Goal: Find contact information: Find contact information

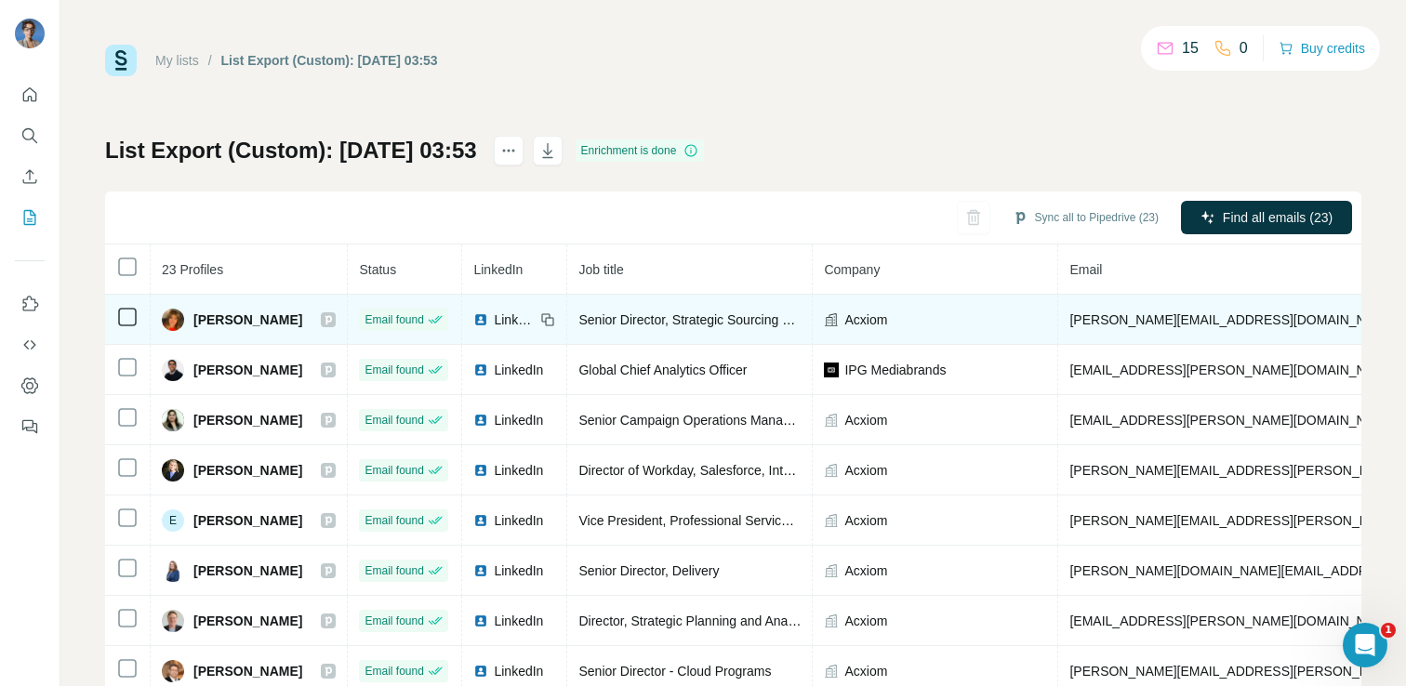
click at [259, 312] on span "[PERSON_NAME]" at bounding box center [247, 319] width 109 height 19
copy div "[PERSON_NAME]"
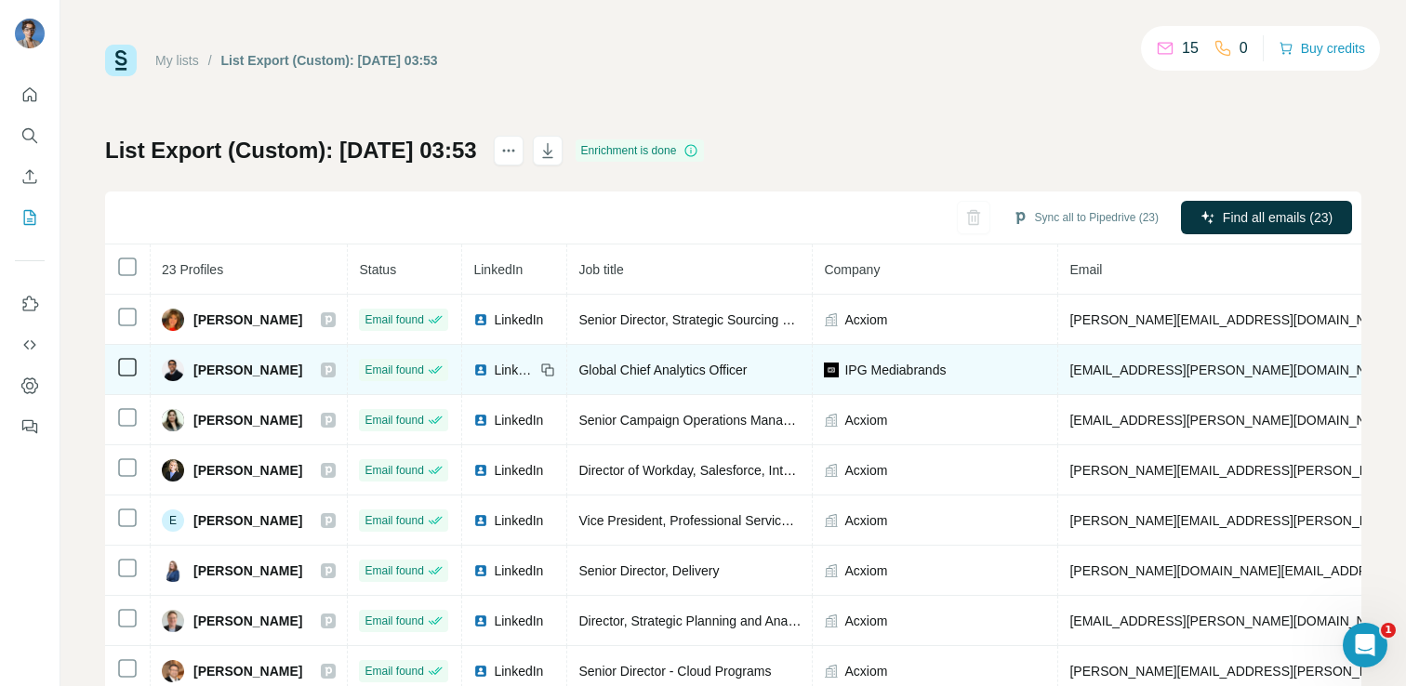
click at [211, 363] on span "[PERSON_NAME]" at bounding box center [247, 370] width 109 height 19
copy div "[PERSON_NAME]"
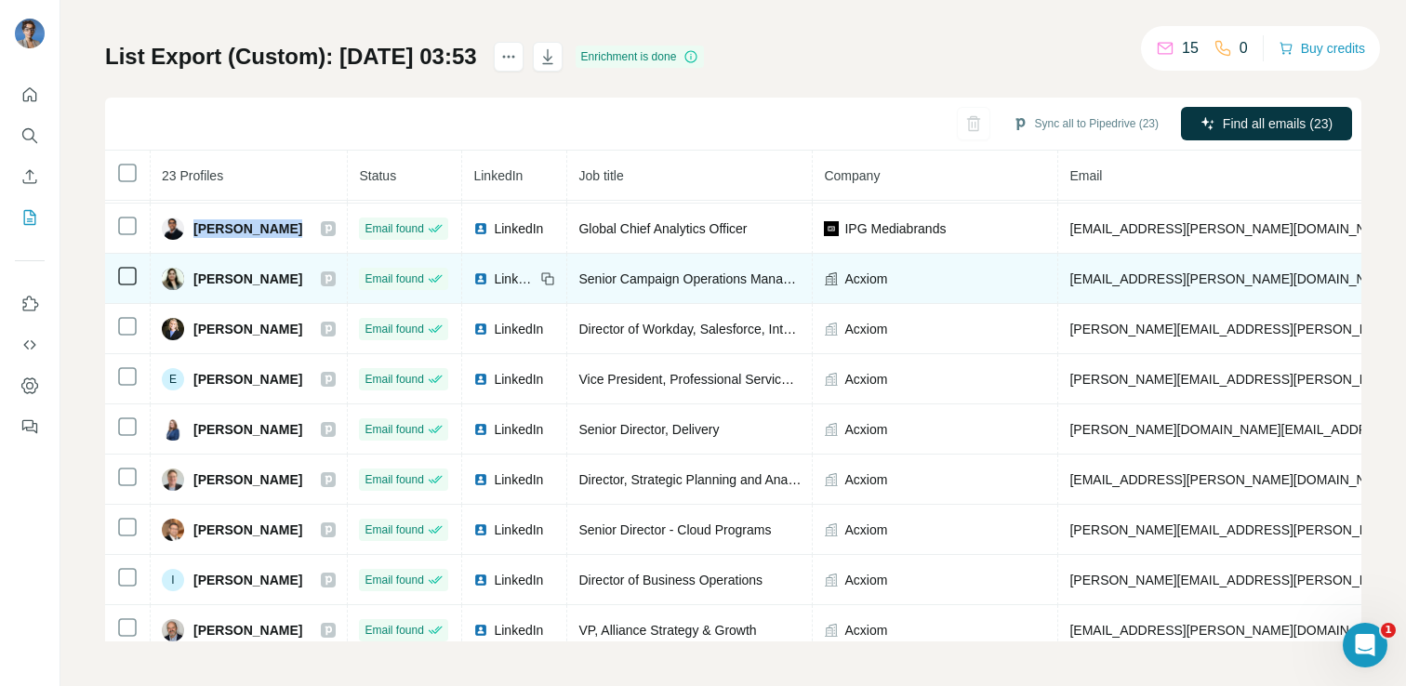
scroll to position [61, 0]
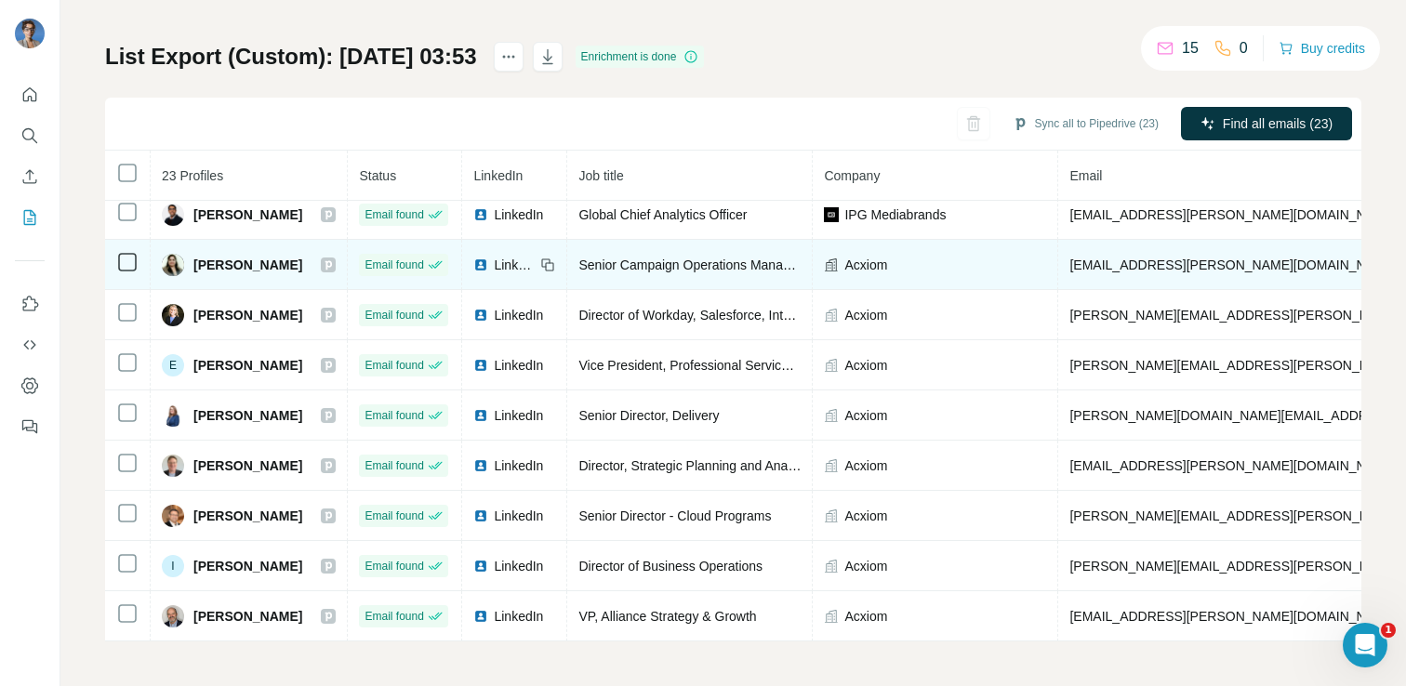
click at [227, 261] on span "[PERSON_NAME]" at bounding box center [247, 265] width 109 height 19
copy div "[PERSON_NAME]"
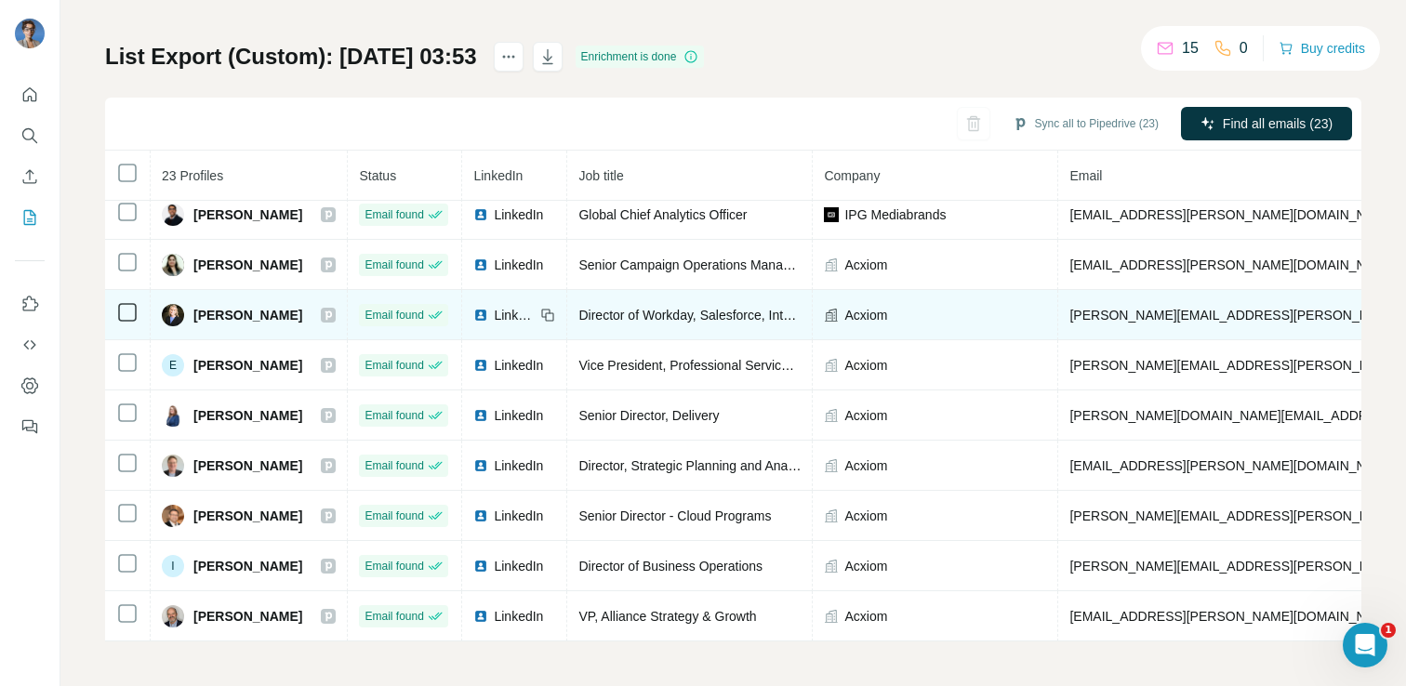
click at [218, 313] on span "[PERSON_NAME]" at bounding box center [247, 315] width 109 height 19
copy div "[PERSON_NAME]"
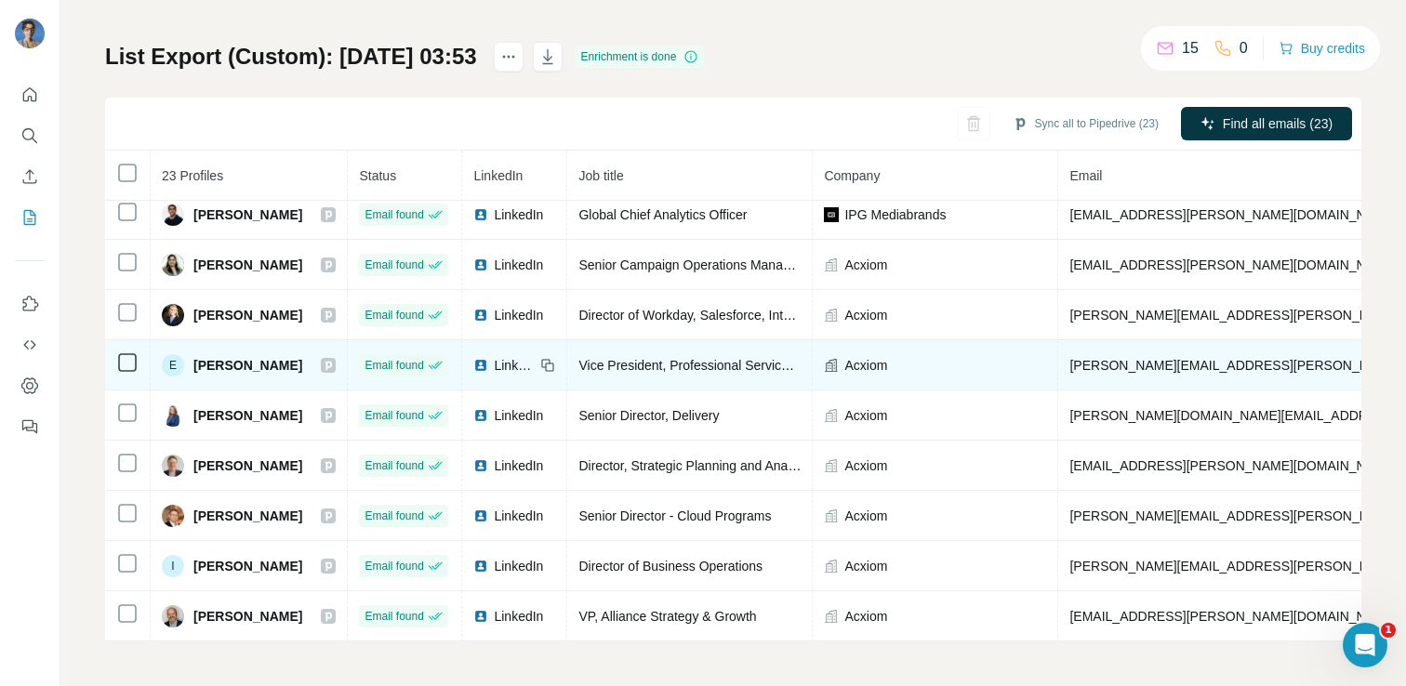
click at [218, 378] on td "E [PERSON_NAME]" at bounding box center [249, 365] width 197 height 50
click at [218, 361] on span "[PERSON_NAME]" at bounding box center [247, 365] width 109 height 19
copy div "[PERSON_NAME]"
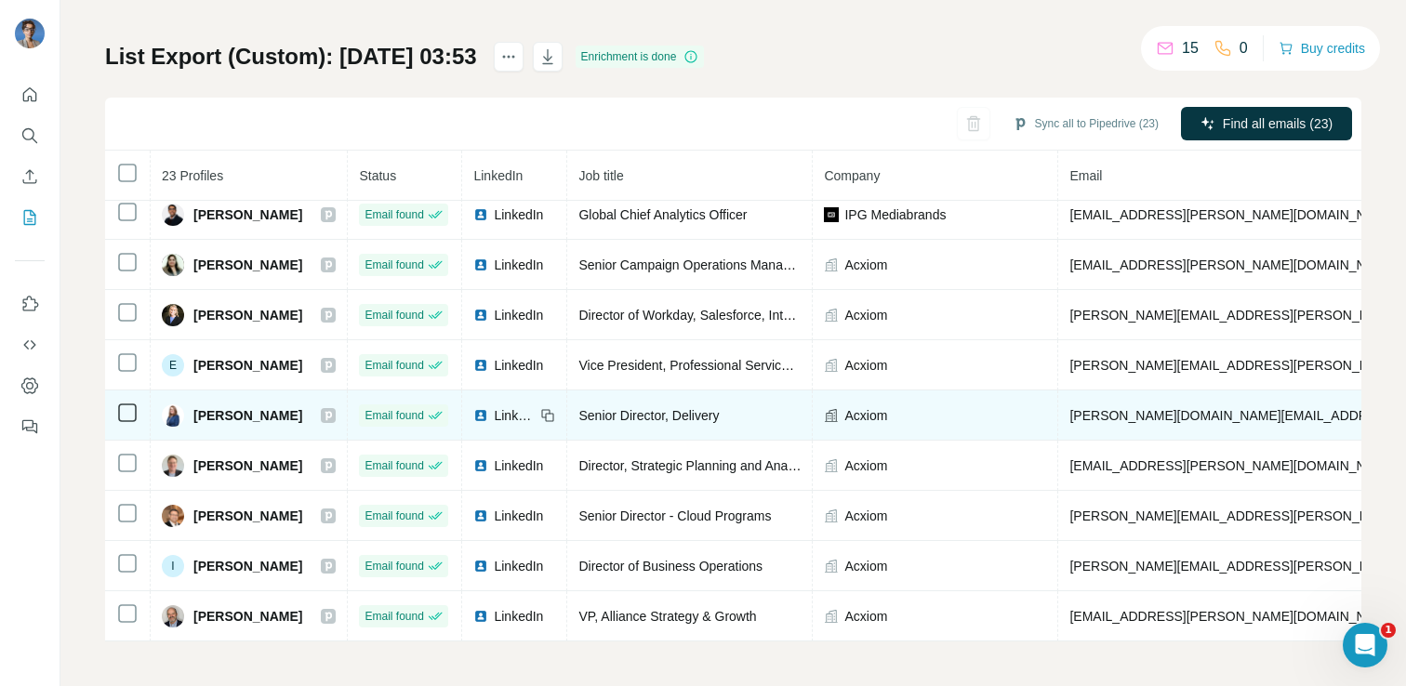
click at [237, 414] on span "[PERSON_NAME]" at bounding box center [247, 415] width 109 height 19
copy div "[PERSON_NAME]"
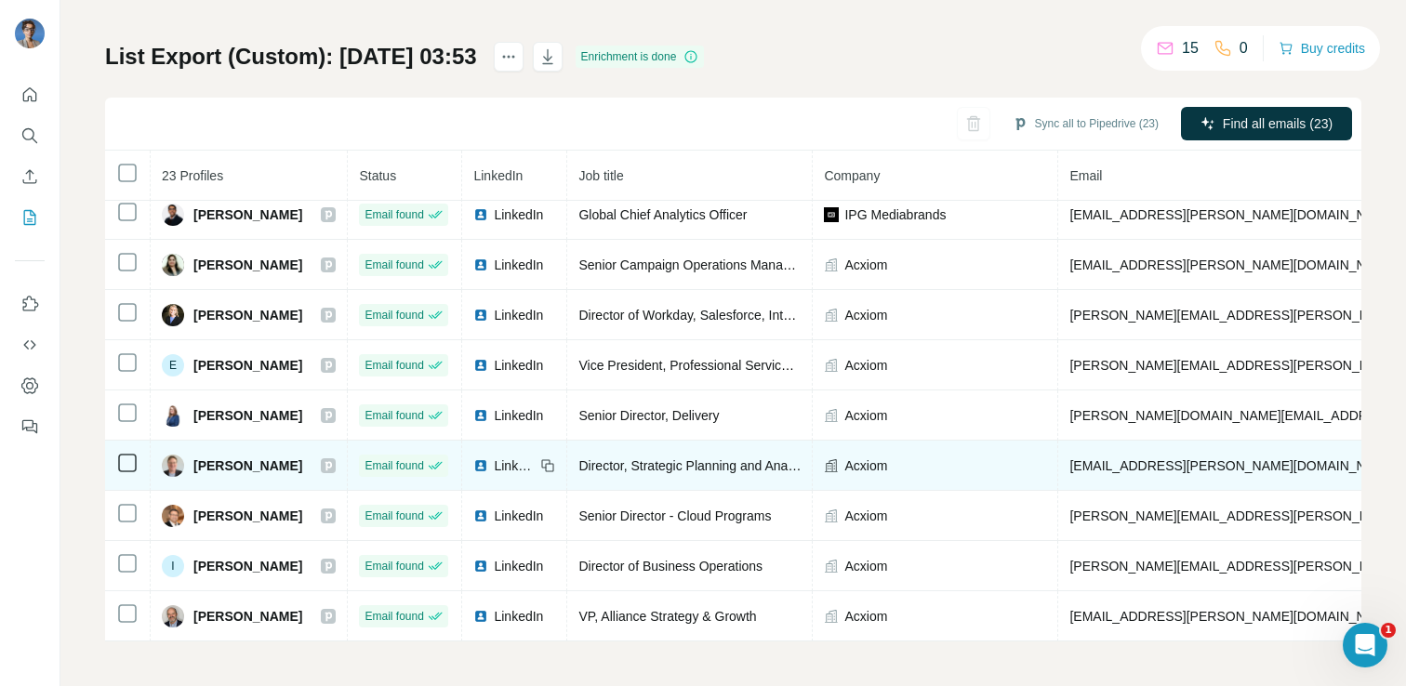
click at [231, 459] on span "[PERSON_NAME]" at bounding box center [247, 465] width 109 height 19
copy div "[PERSON_NAME]"
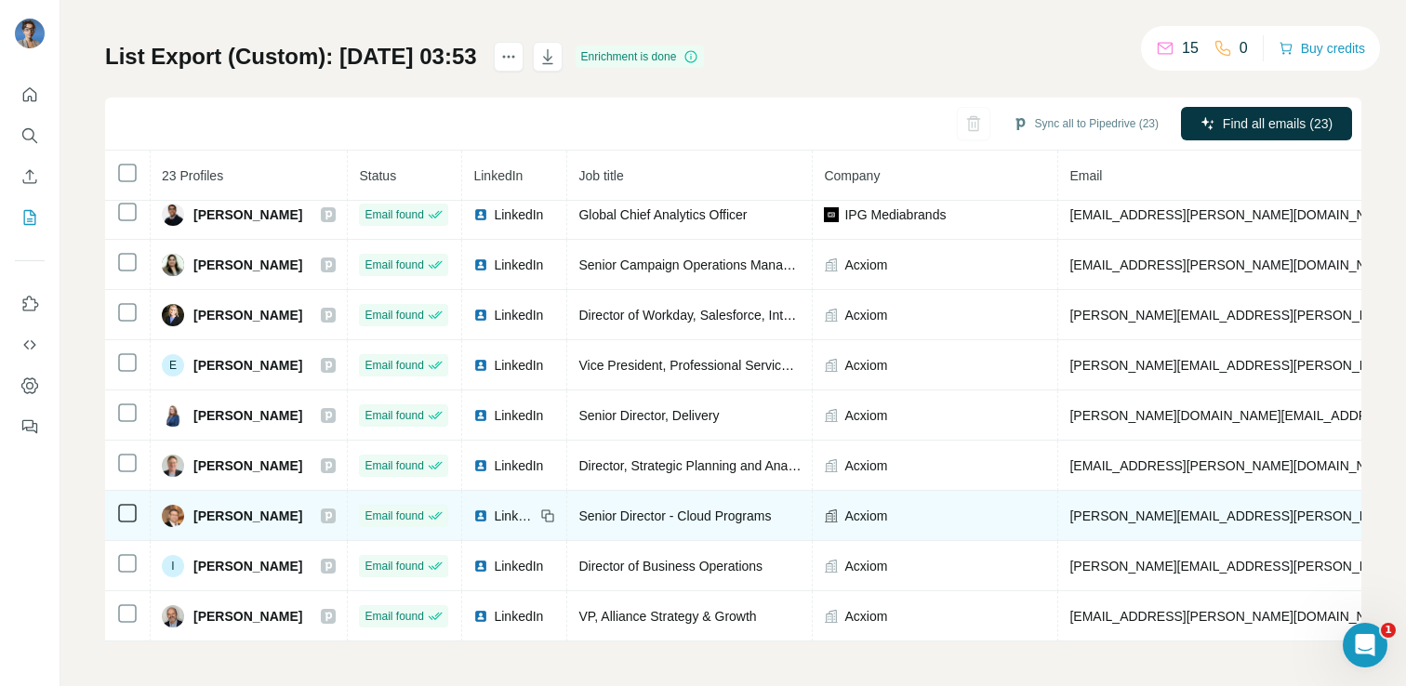
click at [242, 516] on span "[PERSON_NAME]" at bounding box center [247, 516] width 109 height 19
copy div "[PERSON_NAME]"
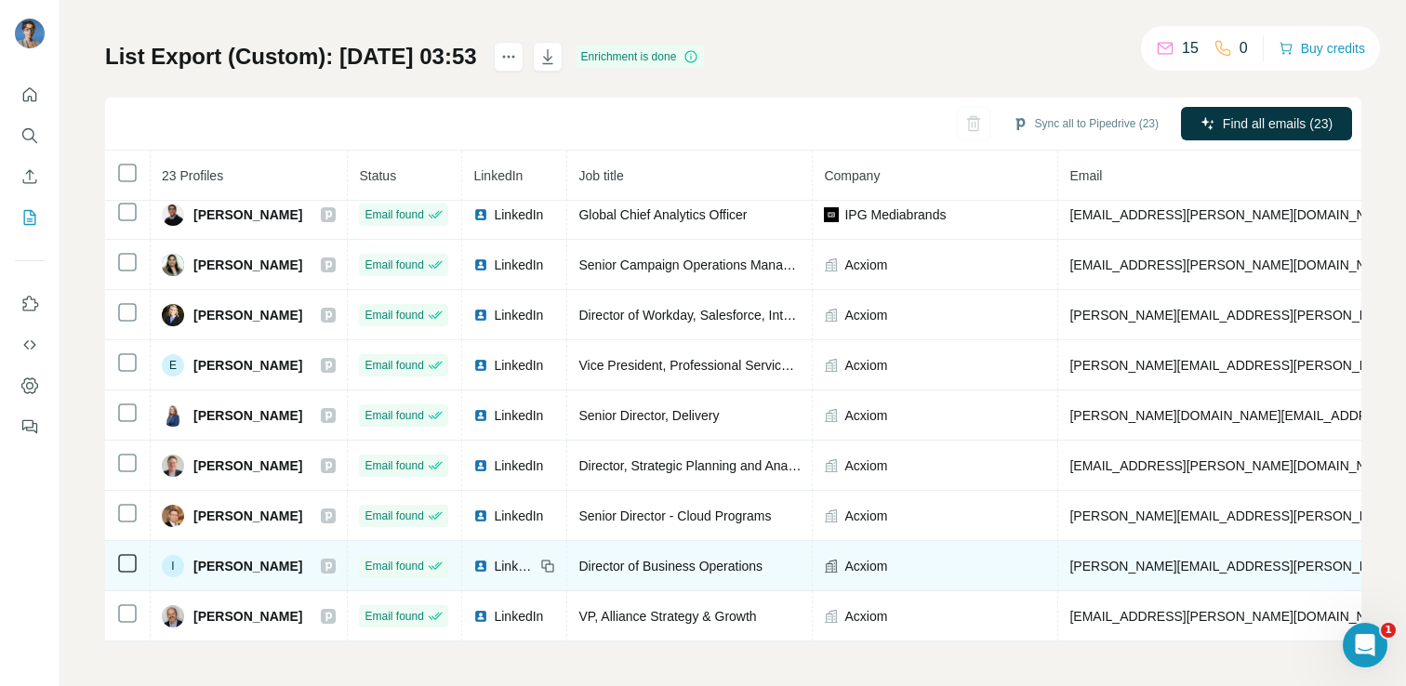
click at [251, 567] on span "[PERSON_NAME]" at bounding box center [247, 566] width 109 height 19
copy div "[PERSON_NAME]"
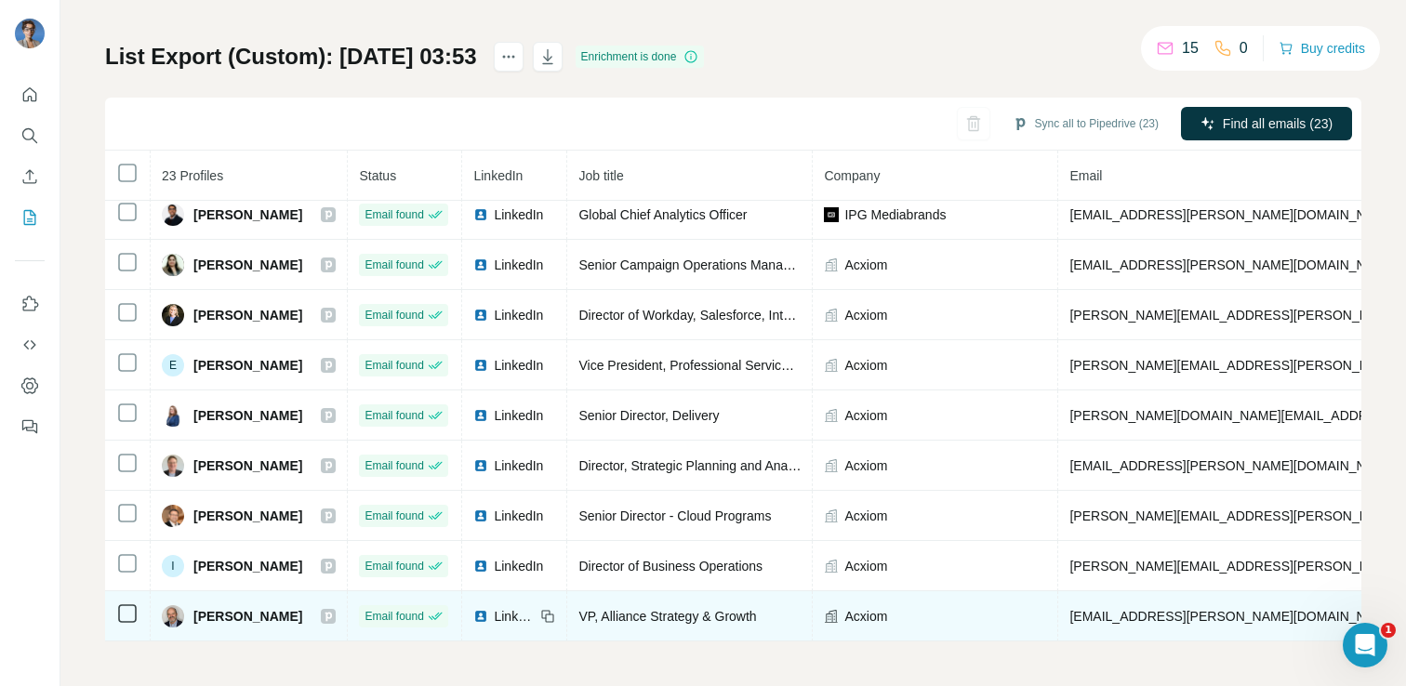
click at [231, 613] on span "[PERSON_NAME]" at bounding box center [247, 616] width 109 height 19
copy div "[PERSON_NAME]"
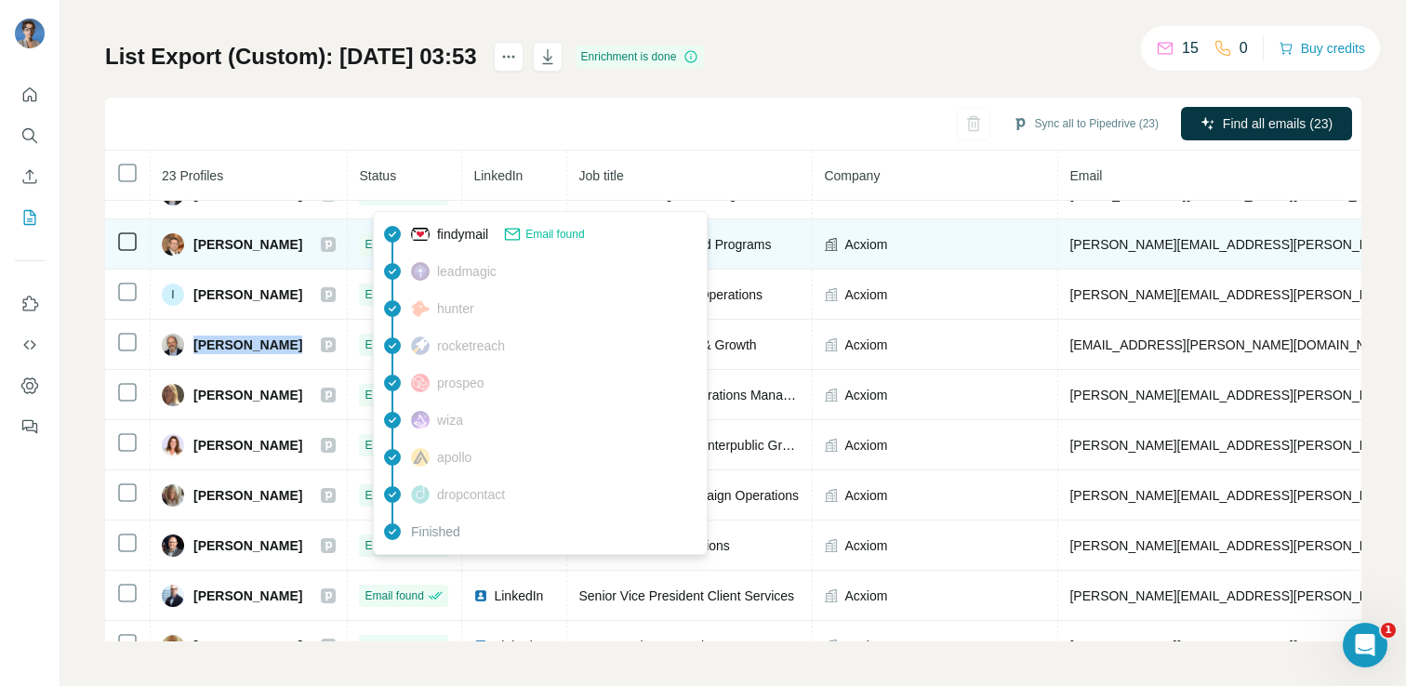
scroll to position [358, 0]
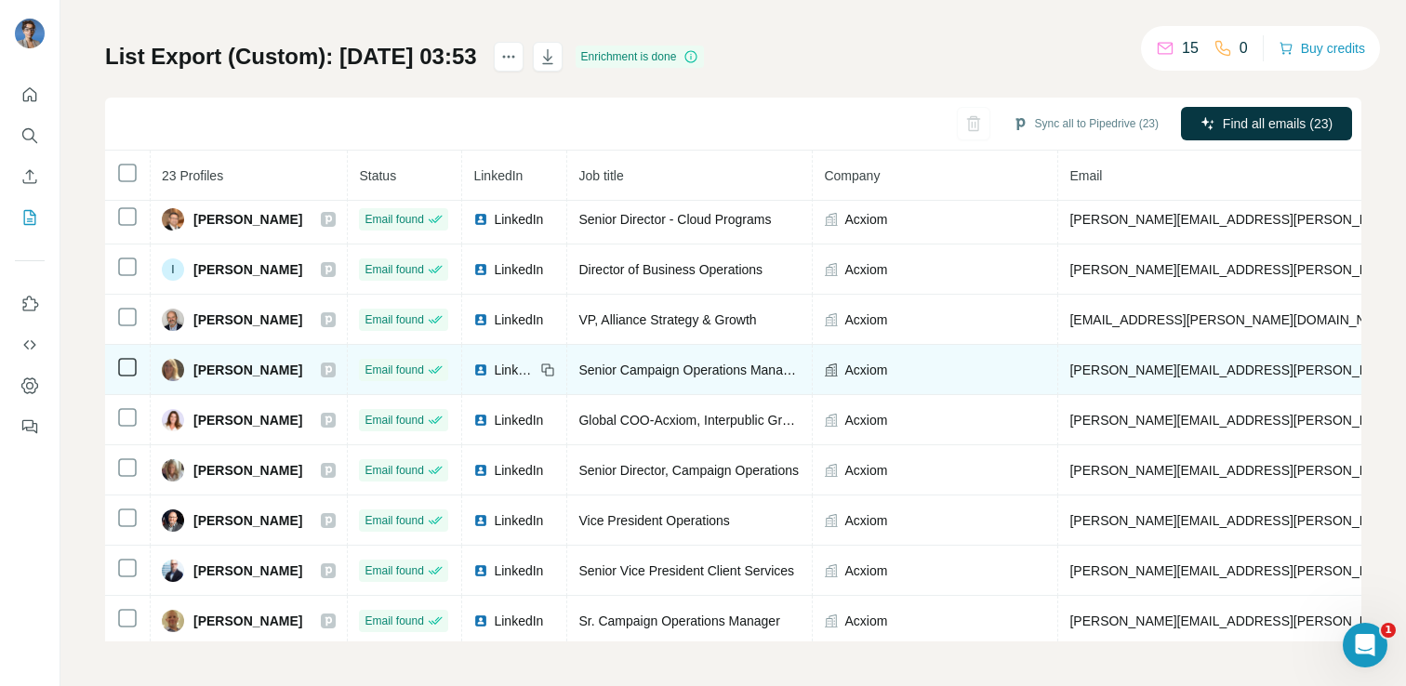
click at [232, 372] on span "[PERSON_NAME]" at bounding box center [247, 370] width 109 height 19
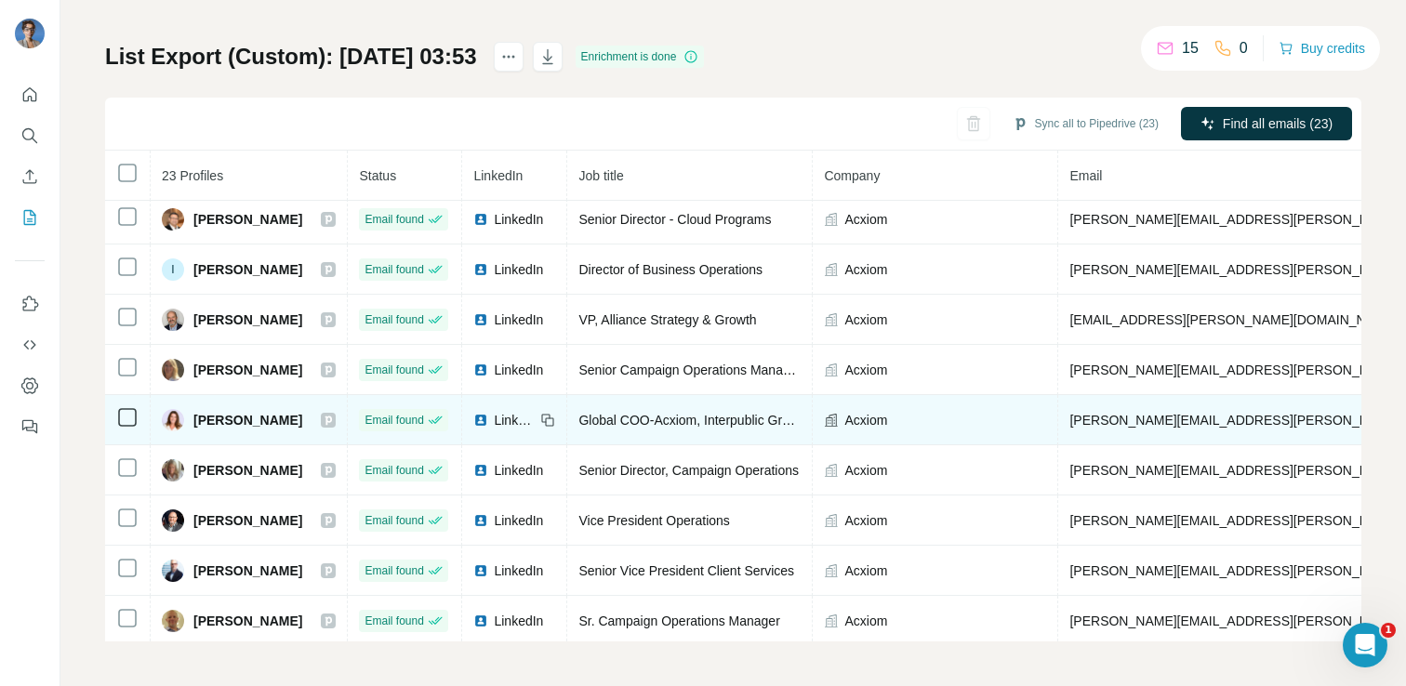
click at [230, 421] on span "[PERSON_NAME]" at bounding box center [247, 420] width 109 height 19
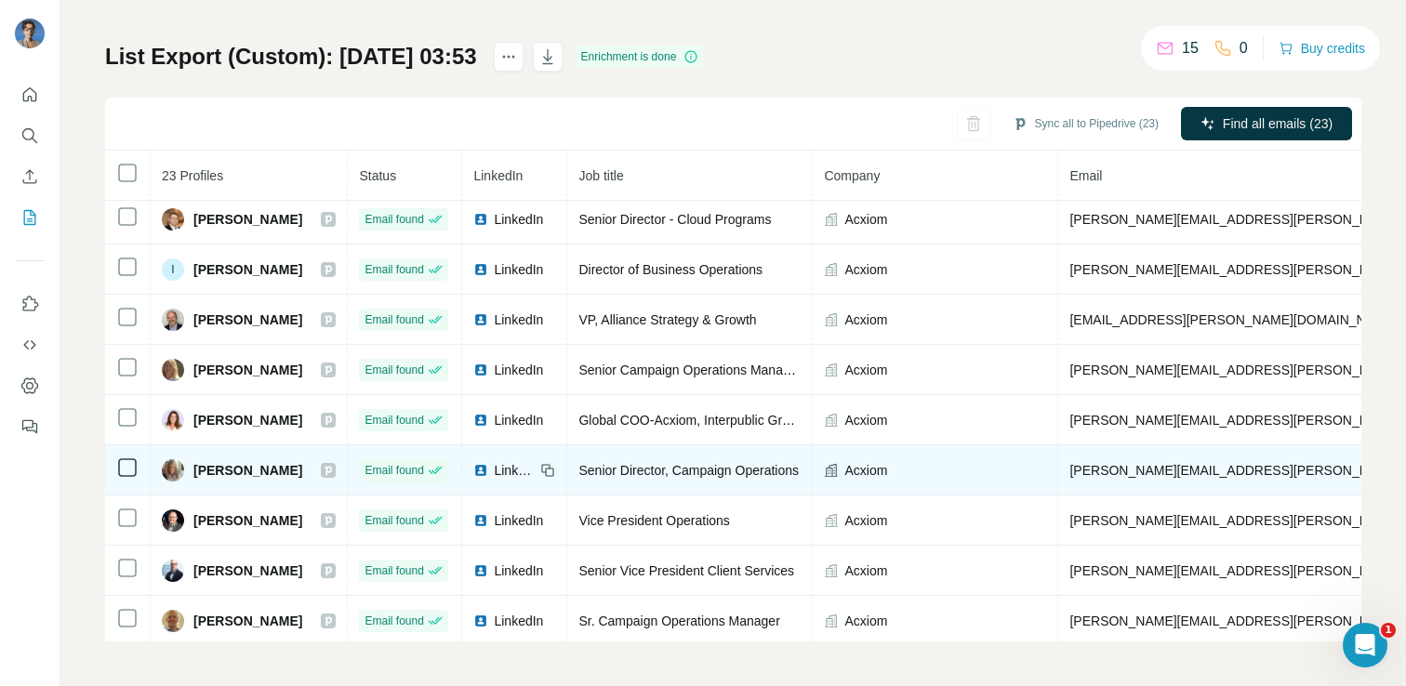
click at [220, 473] on span "[PERSON_NAME]" at bounding box center [247, 470] width 109 height 19
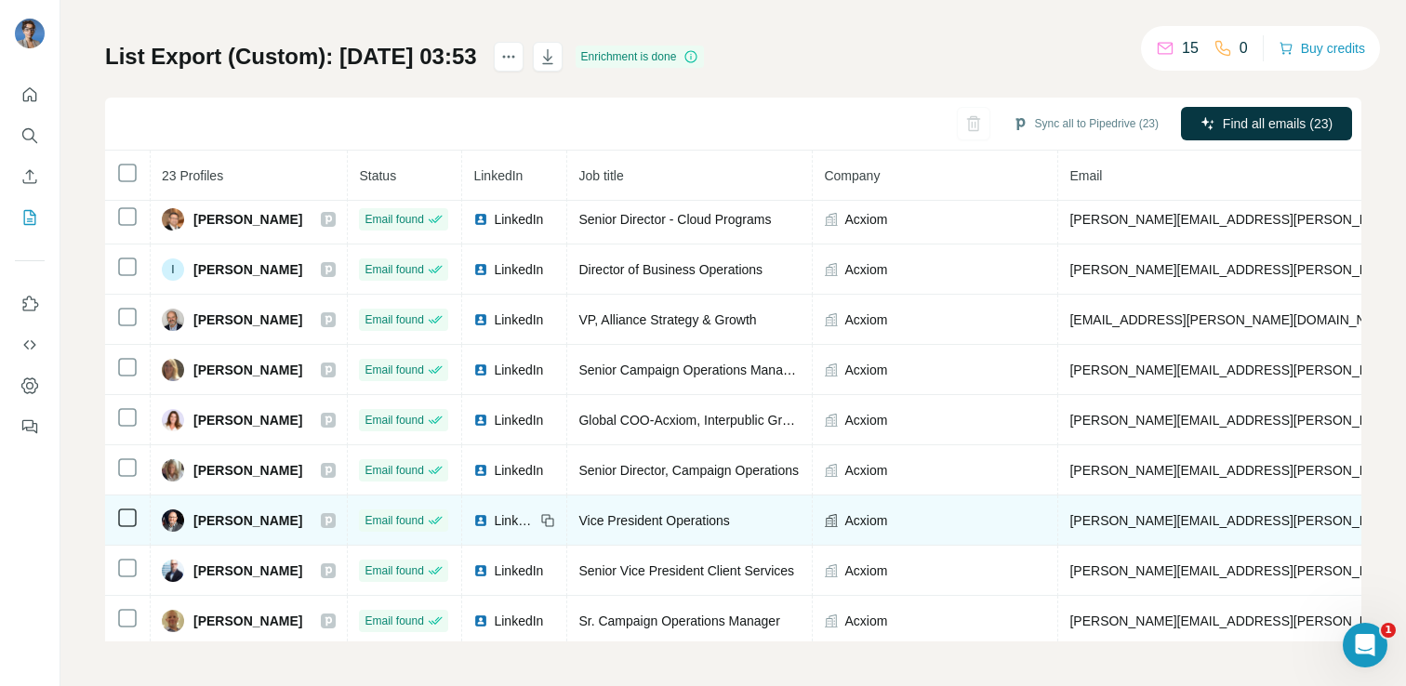
click at [239, 522] on span "[PERSON_NAME]" at bounding box center [247, 520] width 109 height 19
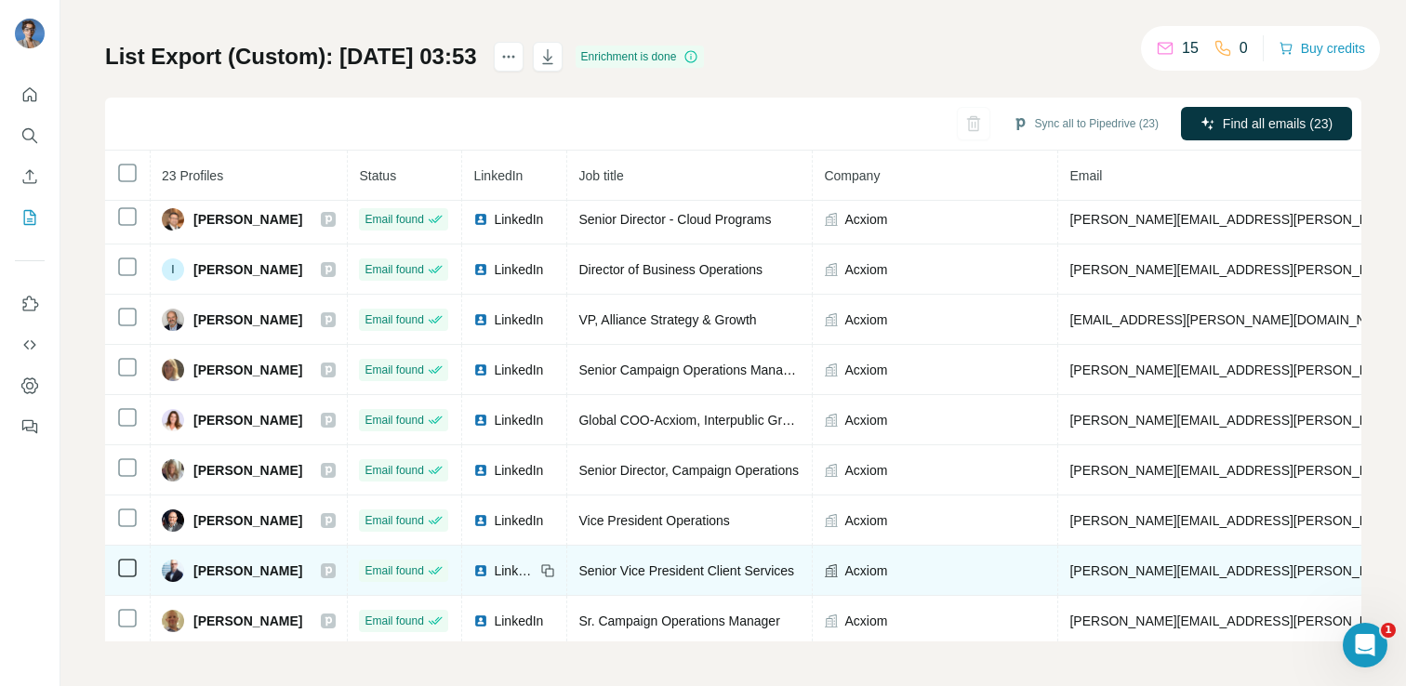
click at [244, 560] on div "[PERSON_NAME]" at bounding box center [232, 571] width 140 height 22
click at [239, 574] on span "[PERSON_NAME]" at bounding box center [247, 570] width 109 height 19
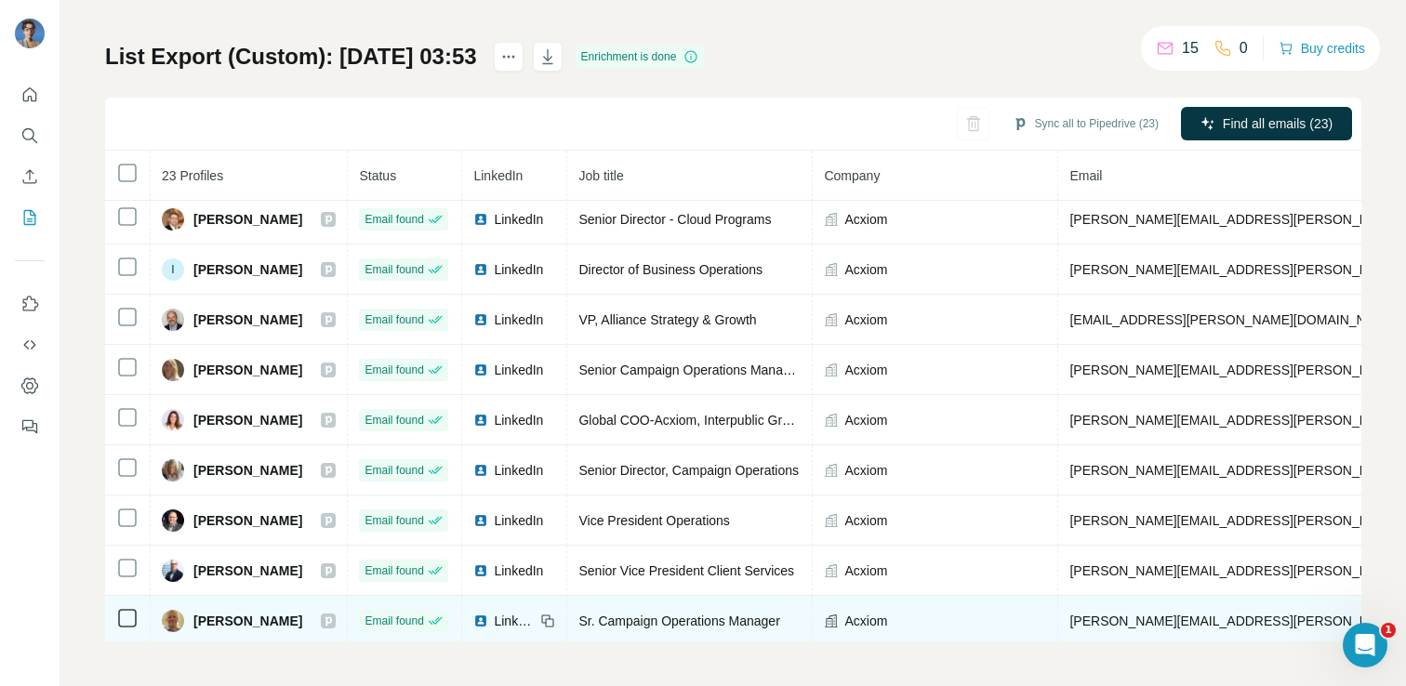
click at [226, 622] on span "[PERSON_NAME]" at bounding box center [247, 621] width 109 height 19
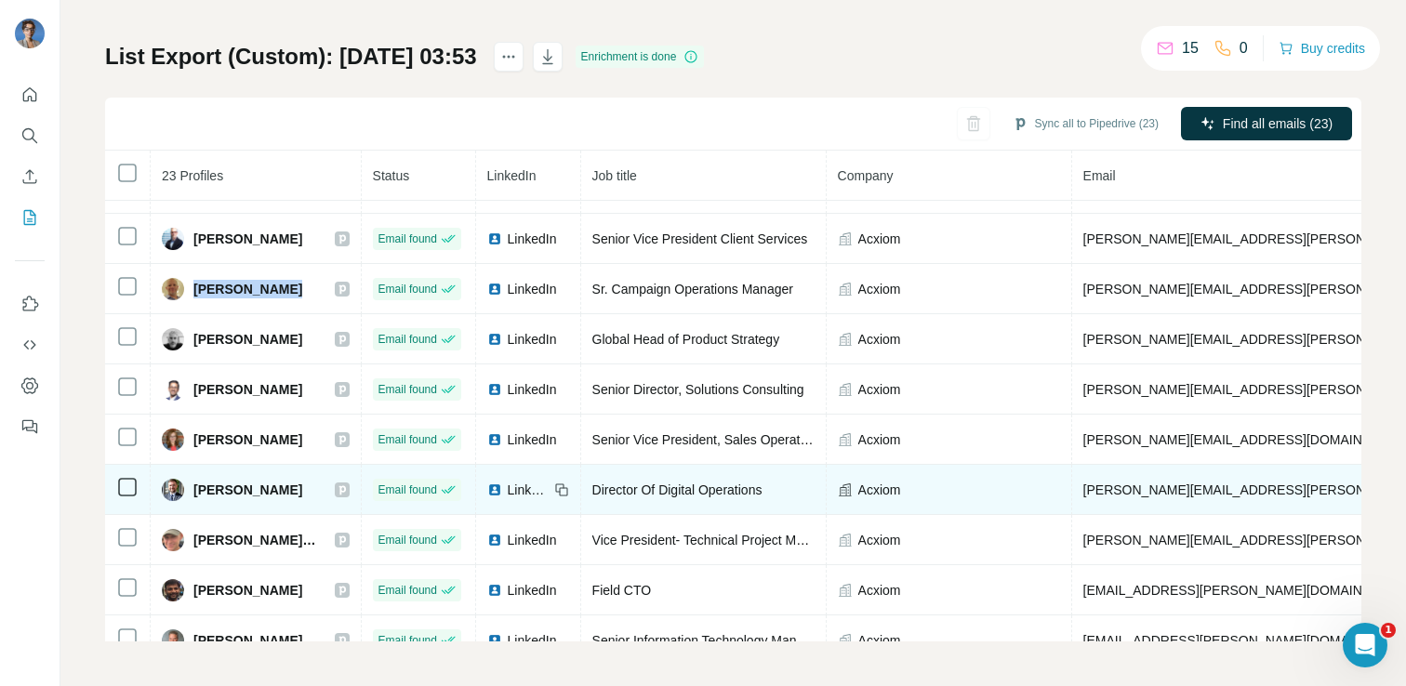
scroll to position [714, 0]
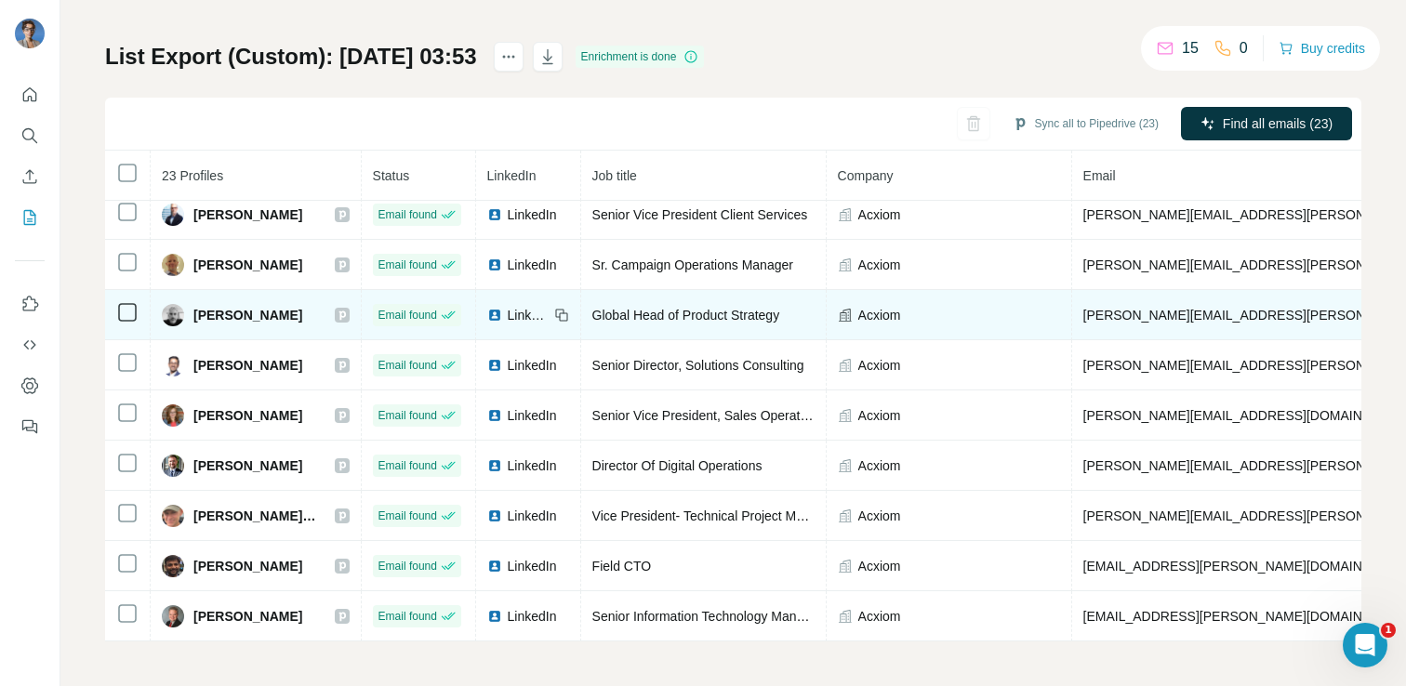
click at [241, 306] on span "[PERSON_NAME]" at bounding box center [247, 315] width 109 height 19
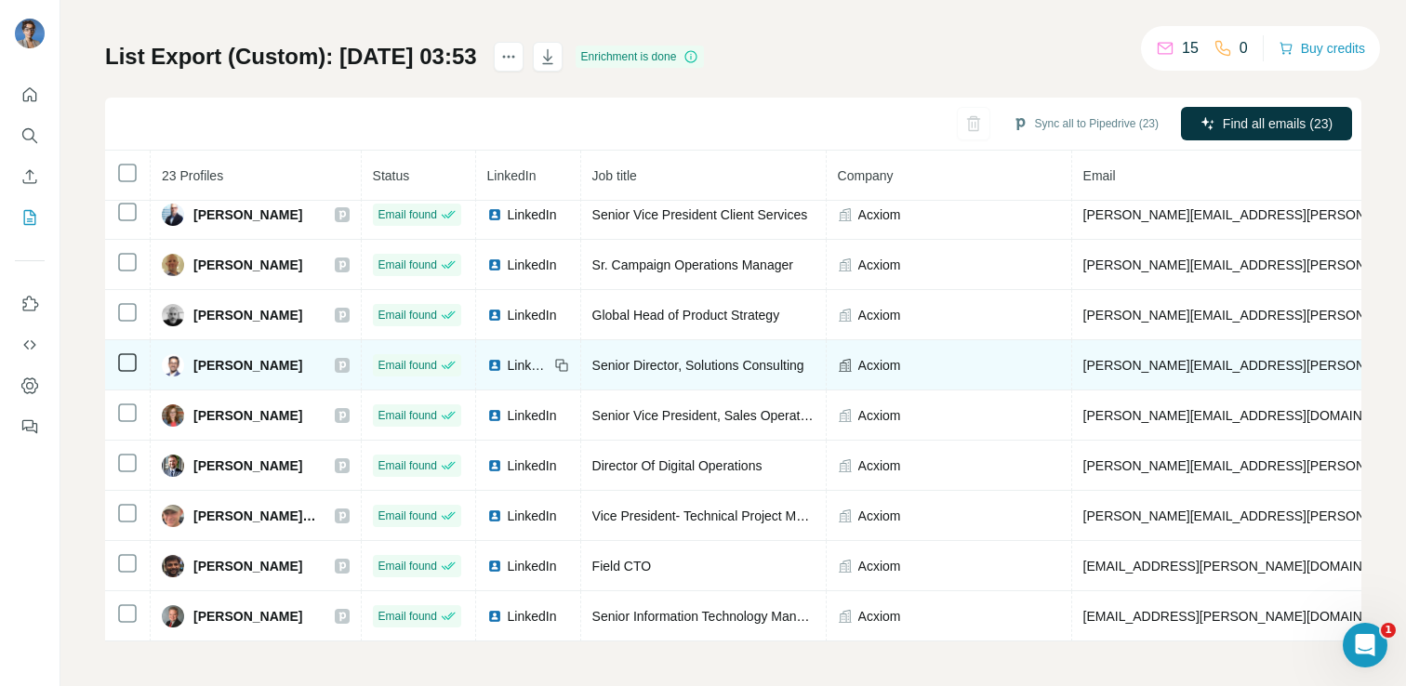
click at [216, 361] on span "[PERSON_NAME]" at bounding box center [247, 365] width 109 height 19
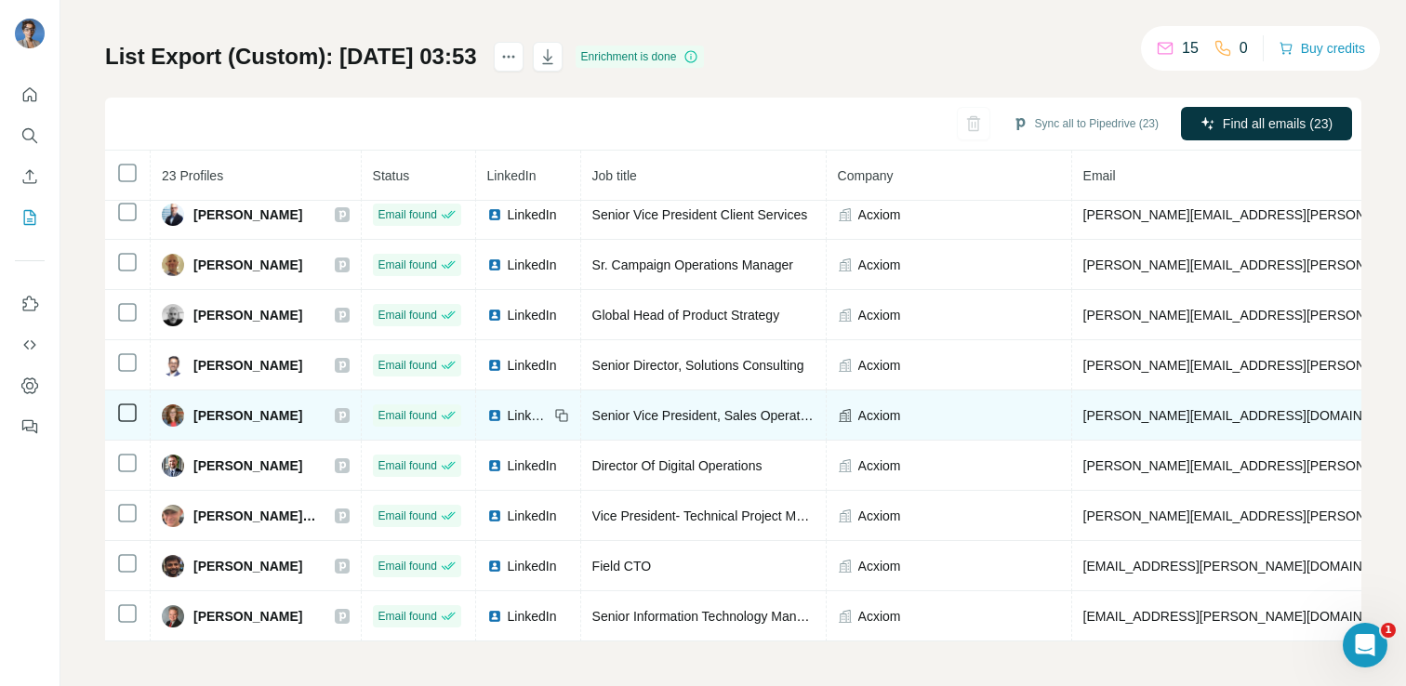
click at [229, 410] on span "[PERSON_NAME]" at bounding box center [247, 415] width 109 height 19
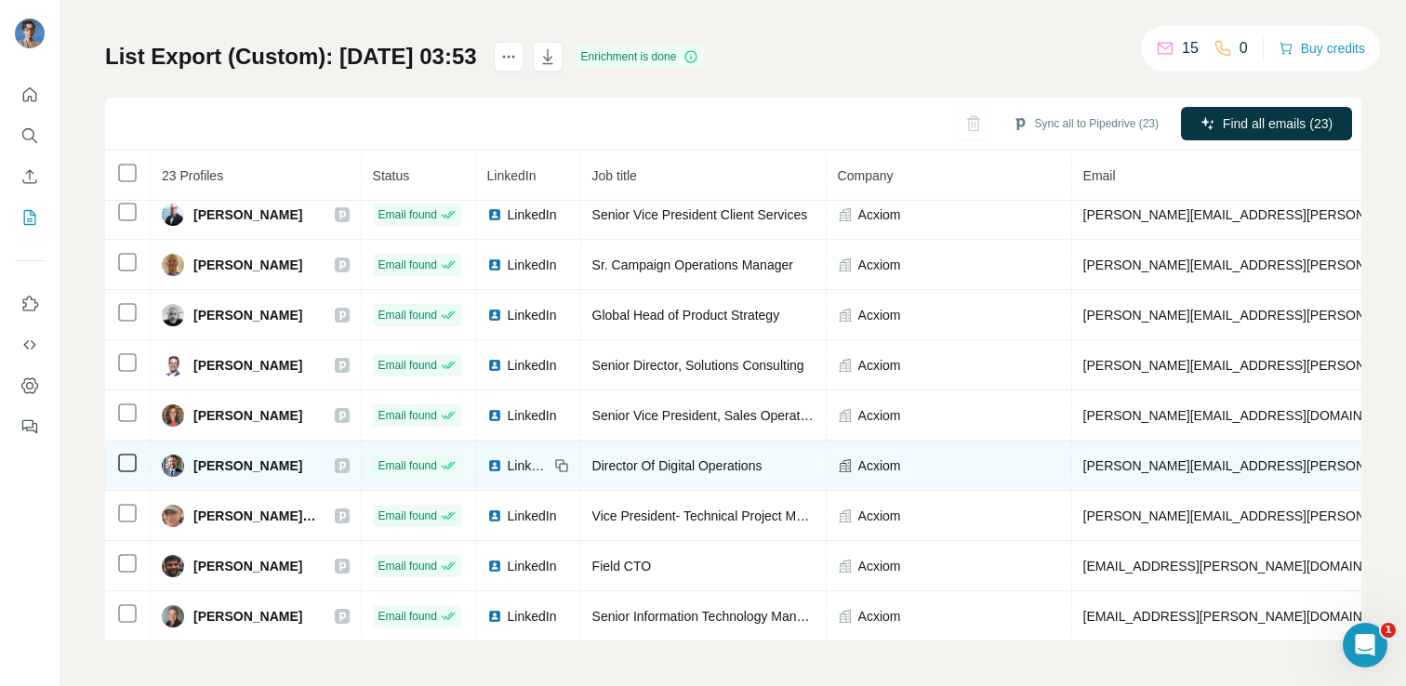
click at [221, 464] on span "[PERSON_NAME]" at bounding box center [247, 465] width 109 height 19
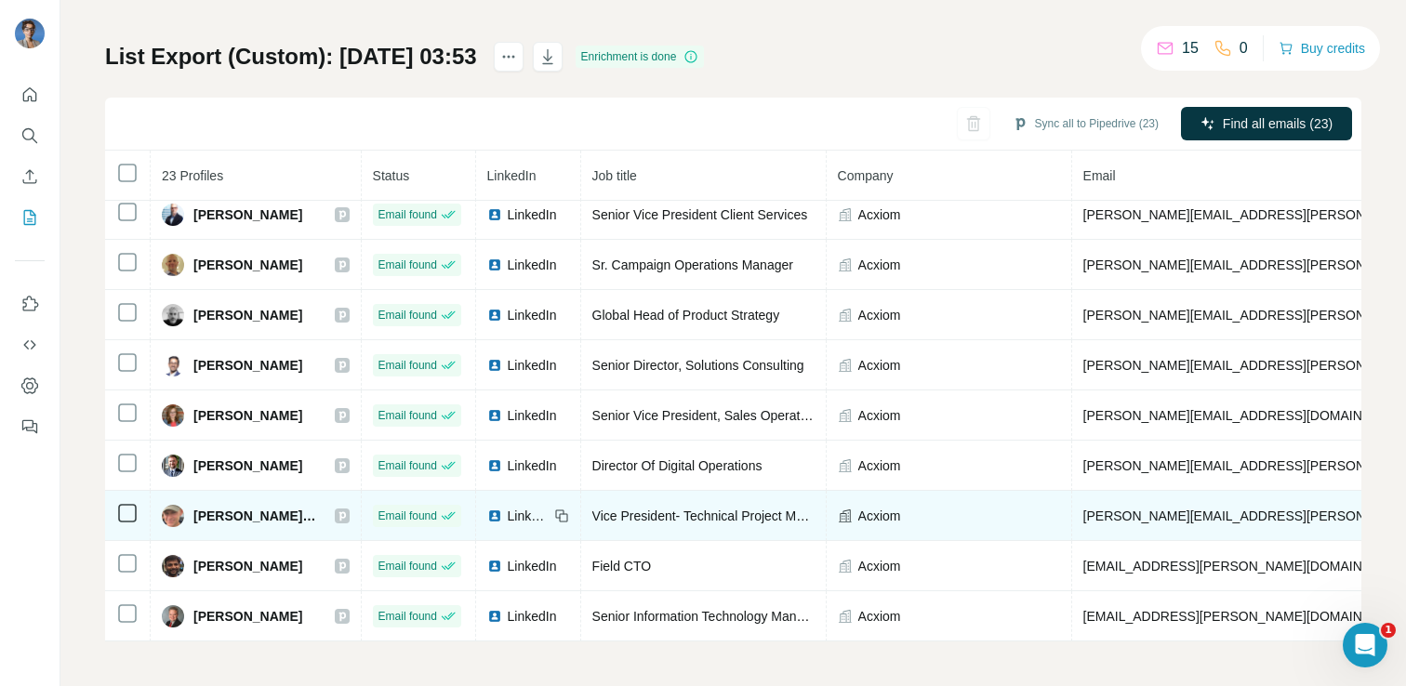
click at [271, 508] on span "[PERSON_NAME], PMP" at bounding box center [254, 516] width 123 height 19
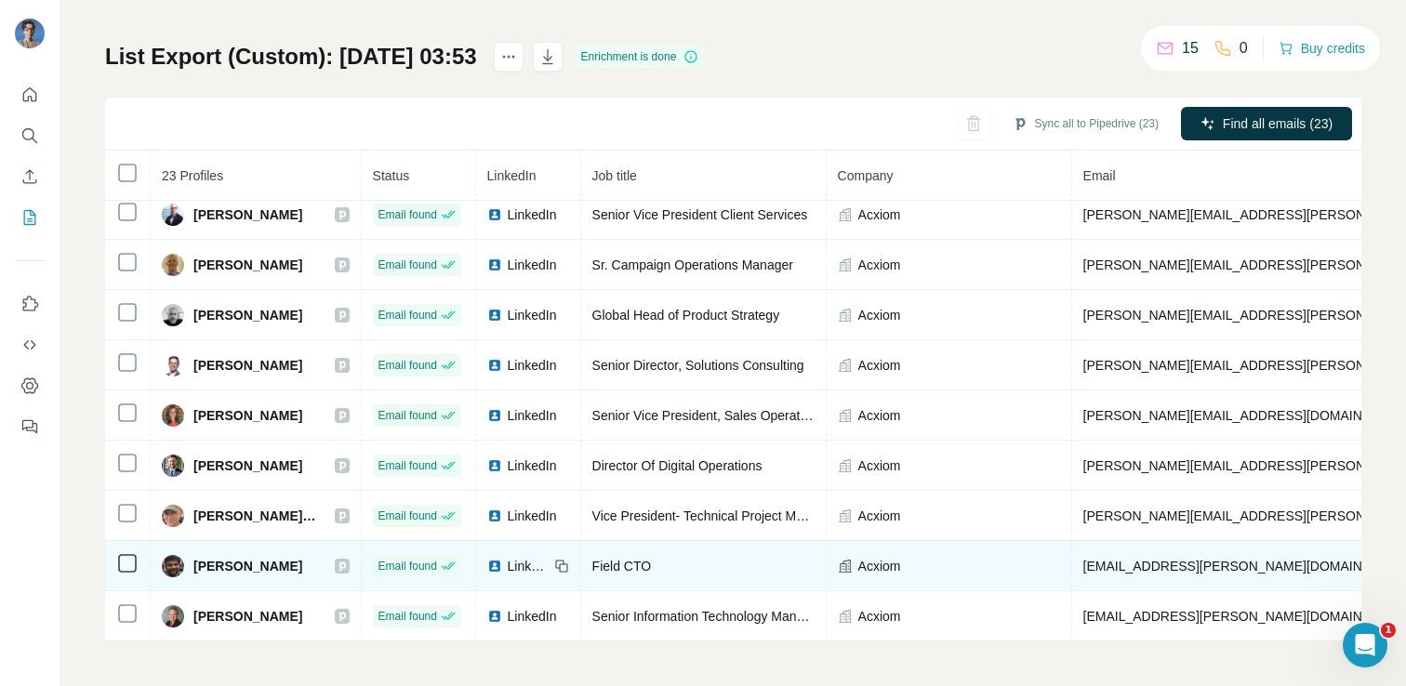
click at [240, 561] on span "[PERSON_NAME]" at bounding box center [247, 566] width 109 height 19
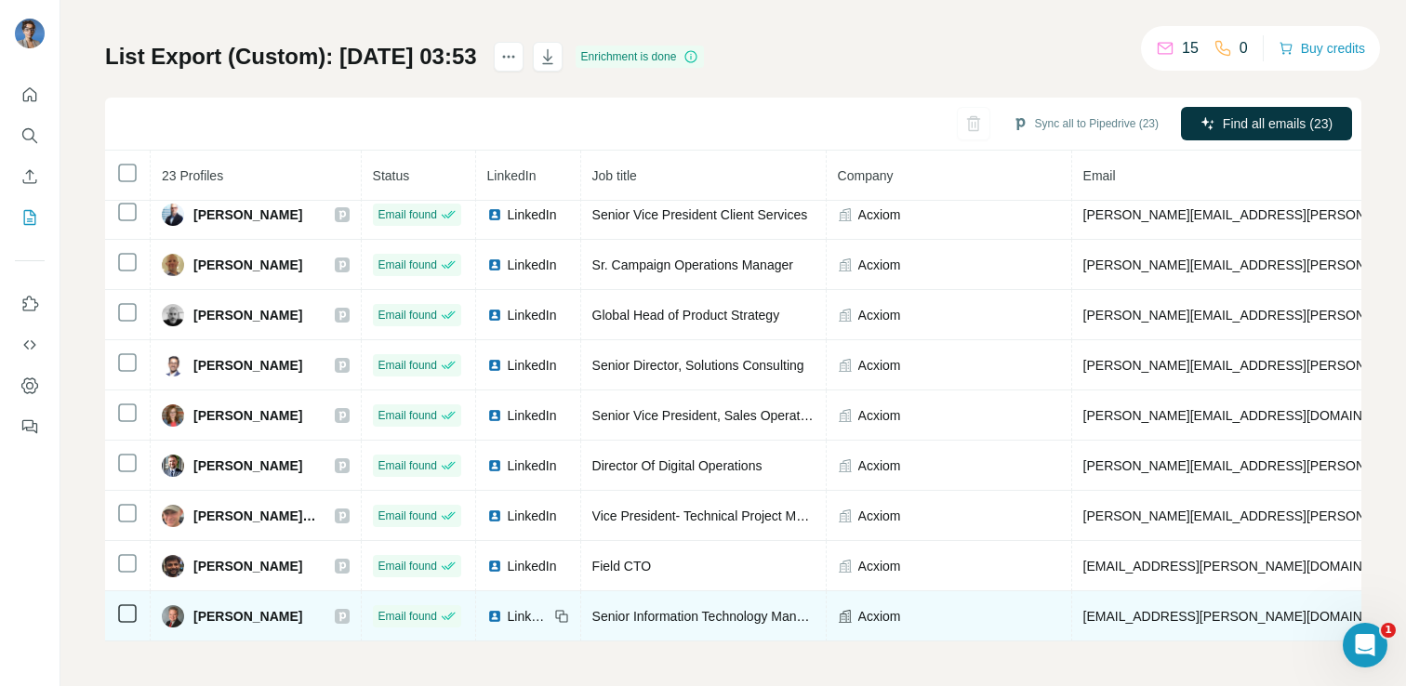
click at [213, 624] on span "[PERSON_NAME]" at bounding box center [247, 616] width 109 height 19
click at [220, 620] on span "[PERSON_NAME]" at bounding box center [247, 616] width 109 height 19
